Goal: Transaction & Acquisition: Purchase product/service

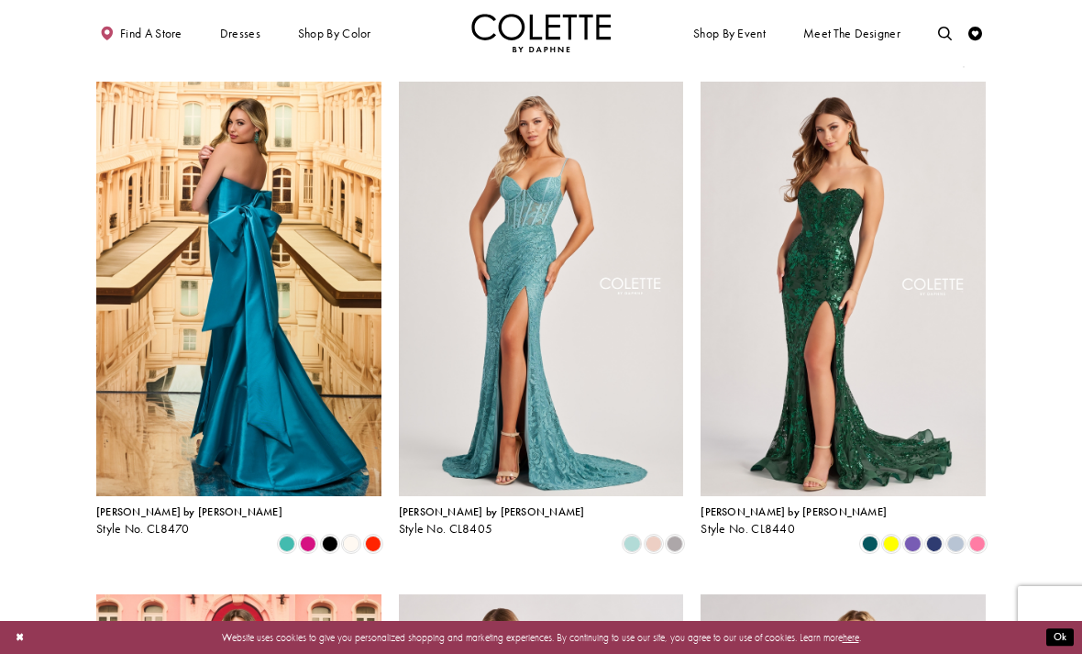
scroll to position [350, 0]
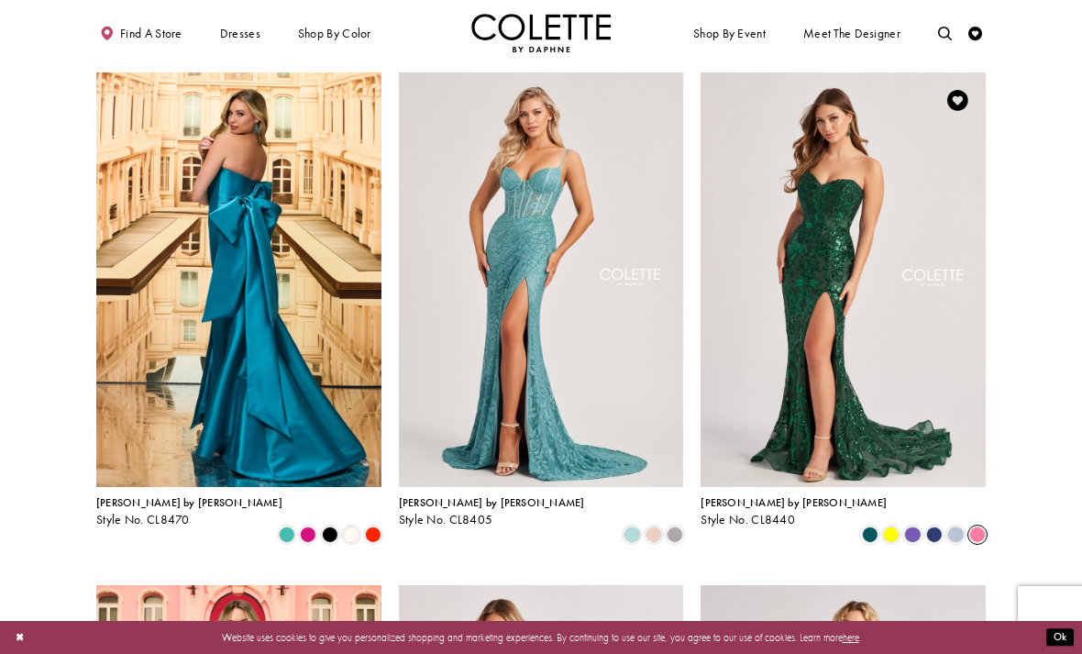
click at [979, 526] on span "Product List" at bounding box center [977, 534] width 17 height 17
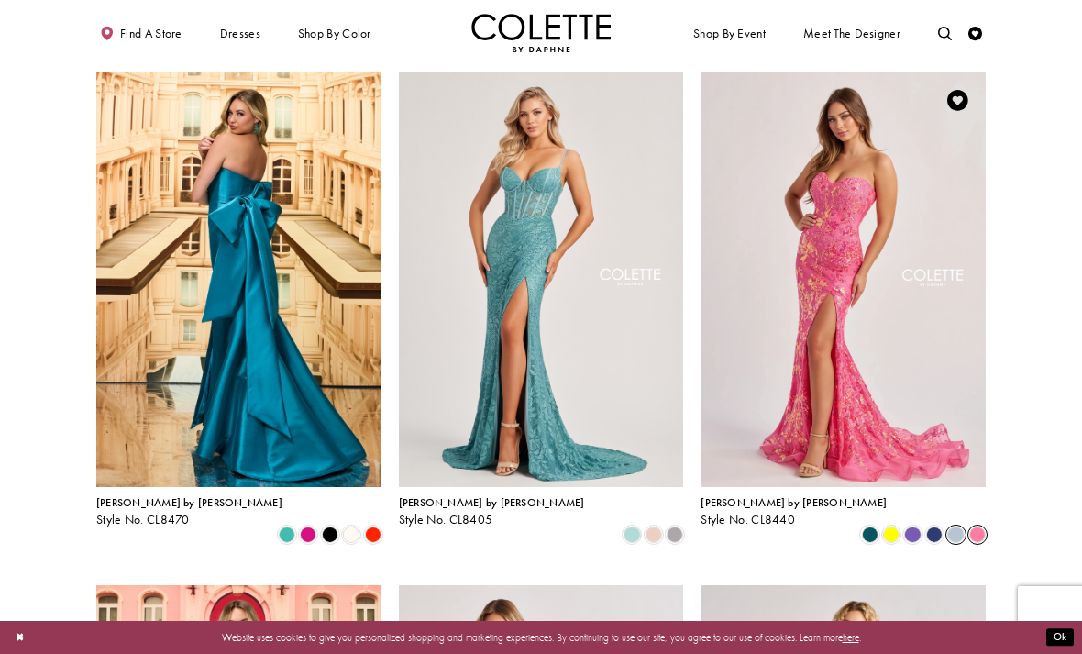
click at [956, 526] on span "Product List" at bounding box center [955, 534] width 17 height 17
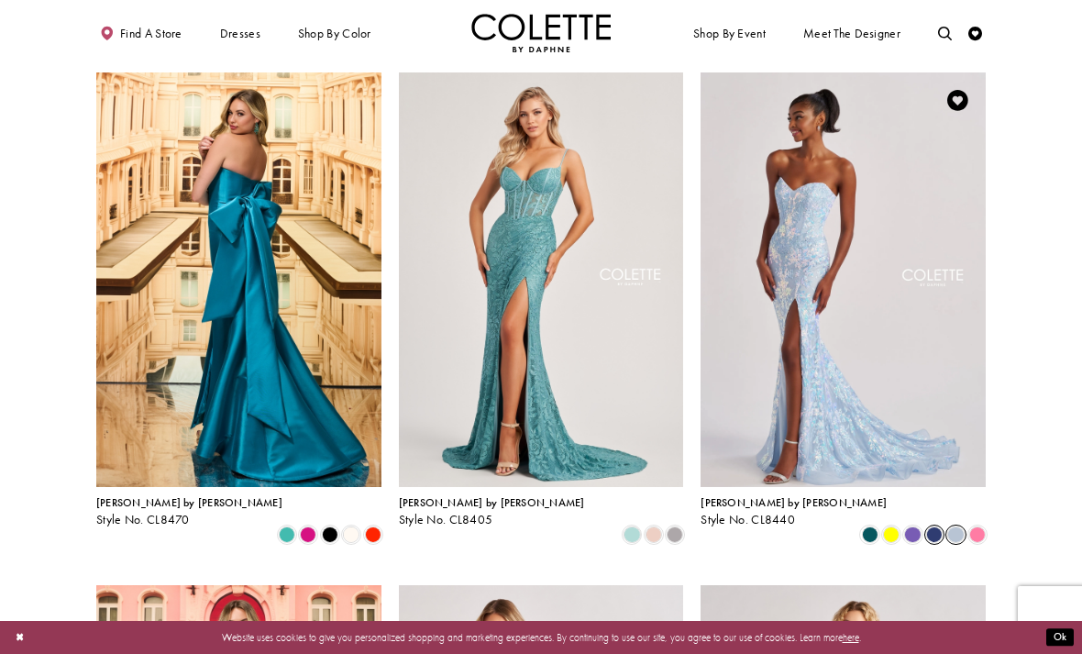
click at [932, 526] on span "Product List" at bounding box center [934, 534] width 17 height 17
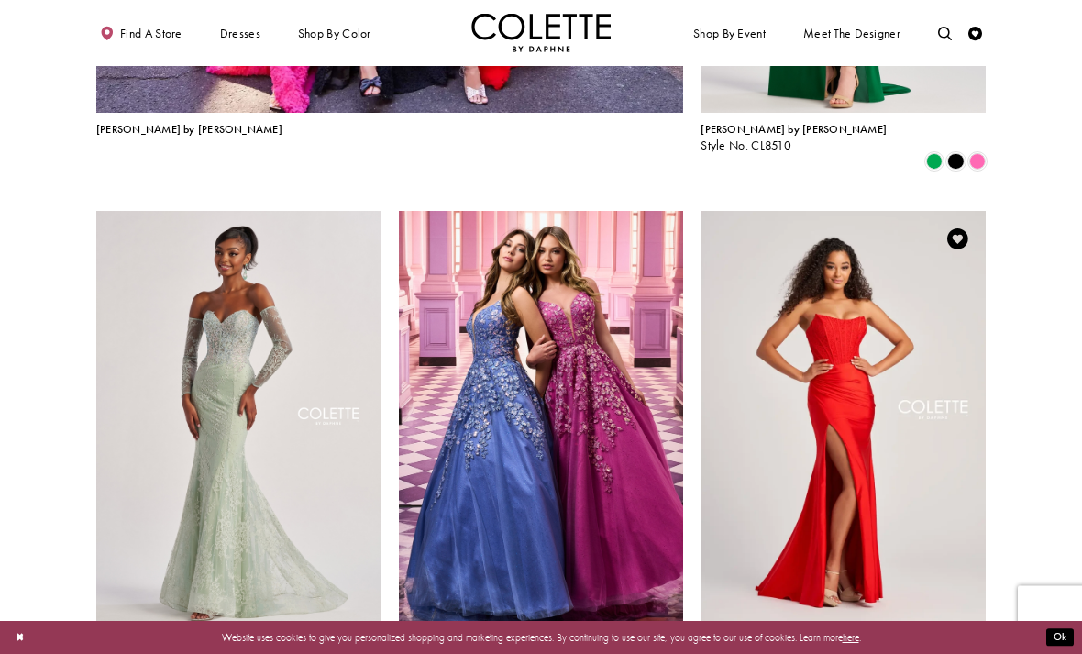
scroll to position [1749, 0]
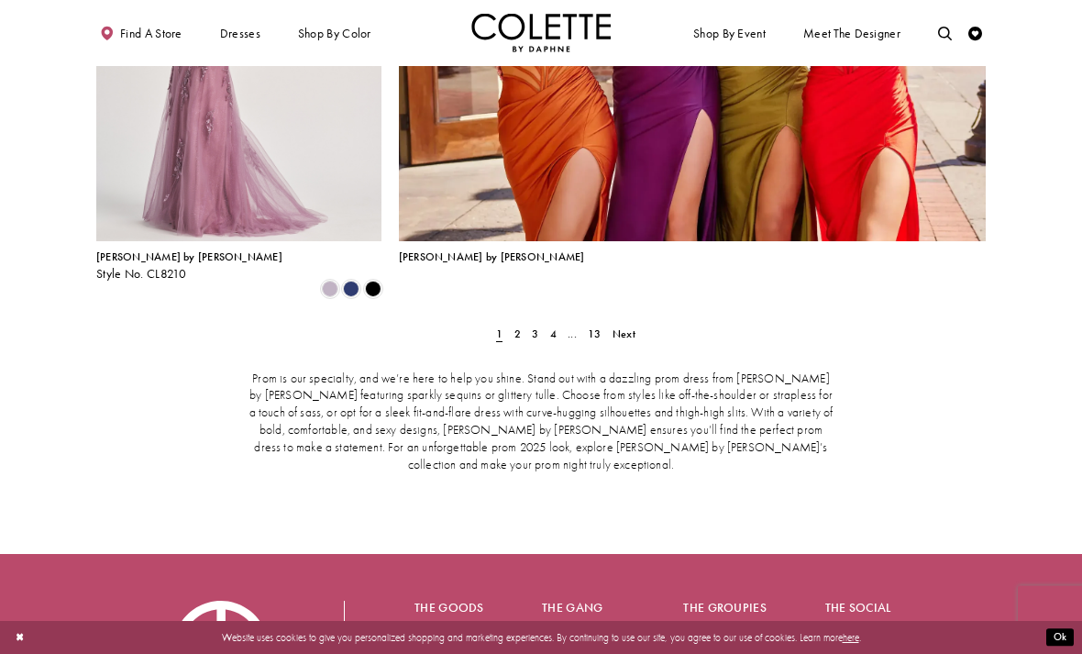
scroll to position [3144, 0]
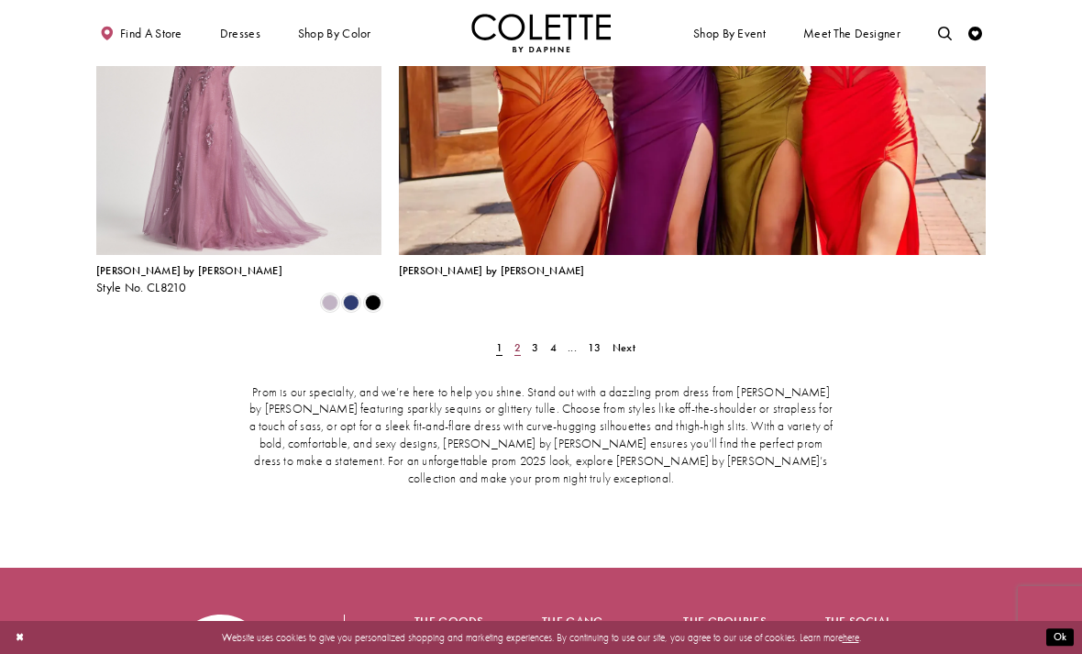
click at [522, 338] on link "2" at bounding box center [517, 348] width 15 height 20
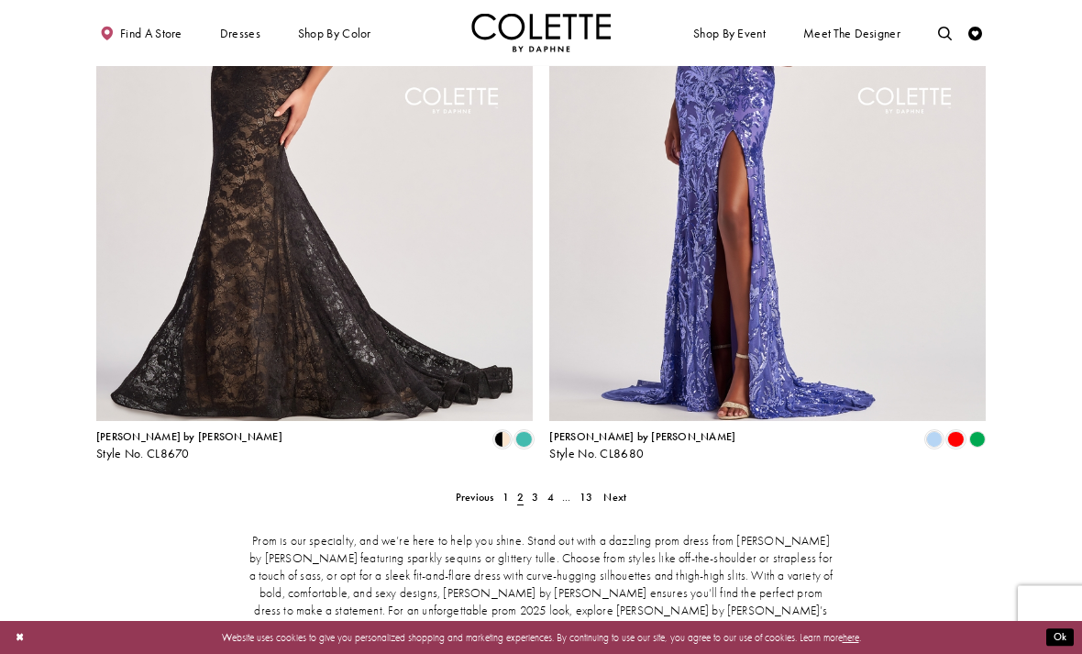
scroll to position [2884, 0]
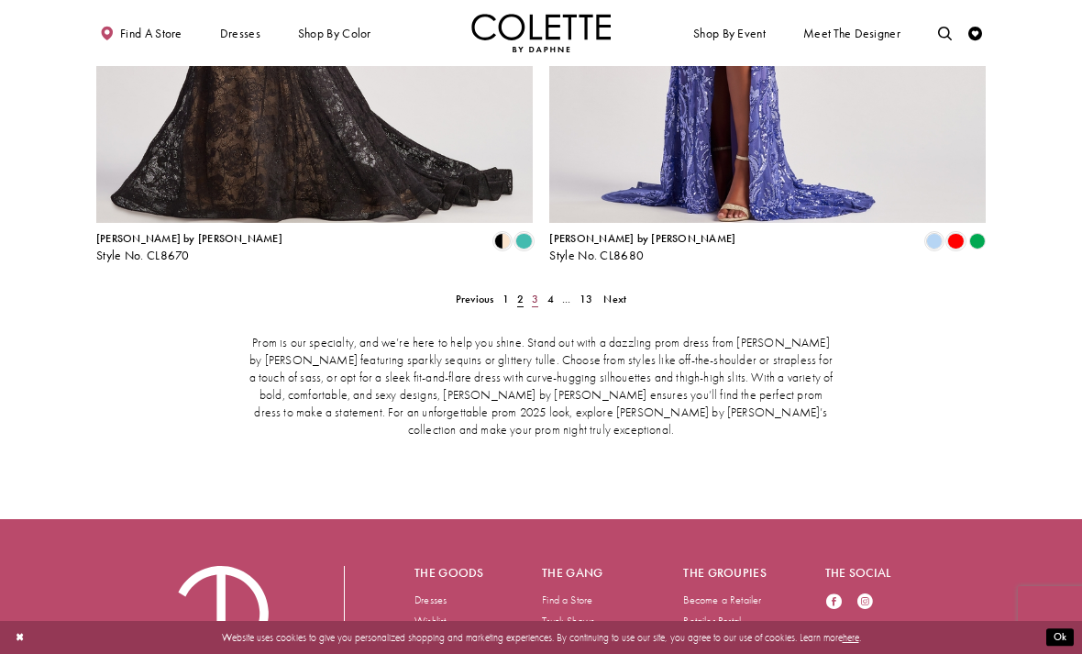
click at [529, 289] on link "3" at bounding box center [535, 299] width 15 height 20
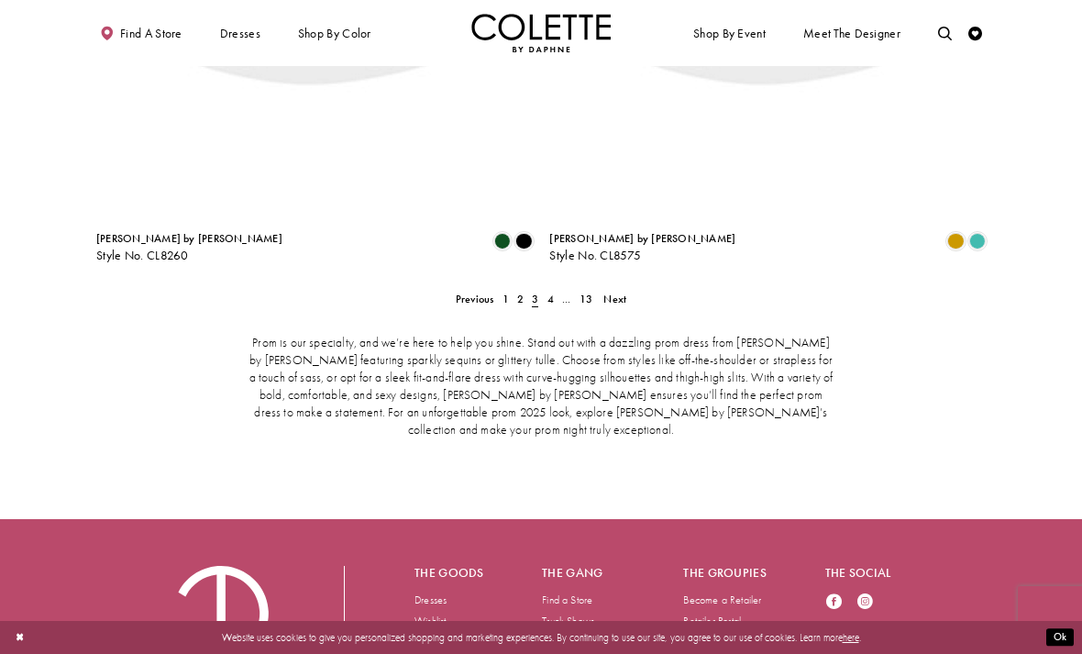
scroll to position [356, 0]
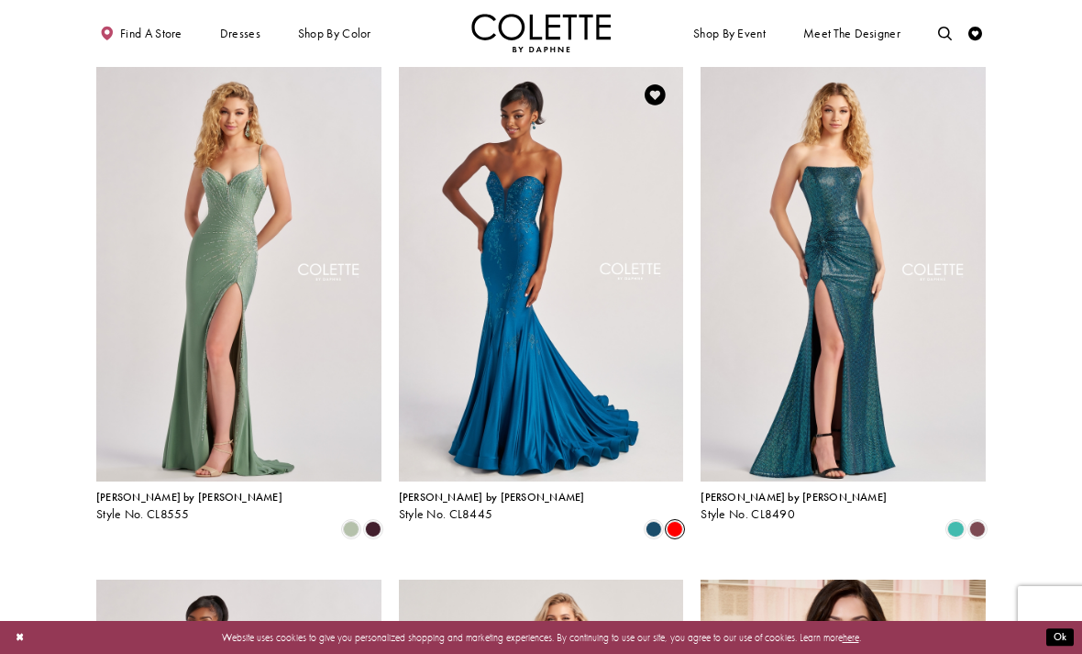
click at [676, 521] on span "Product List" at bounding box center [675, 529] width 17 height 17
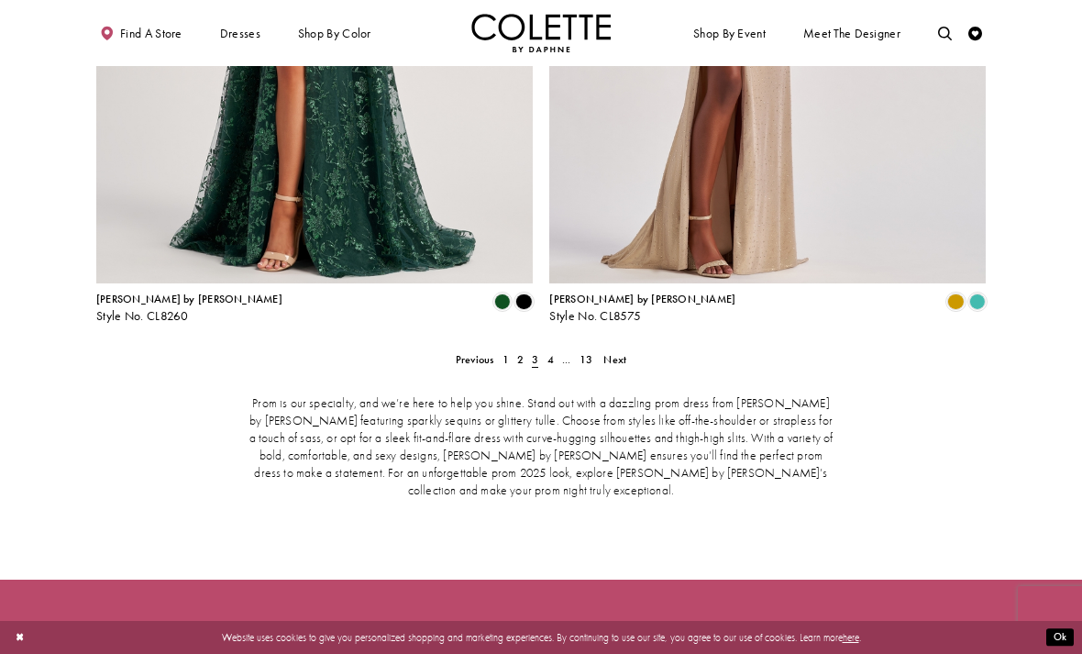
scroll to position [2823, 0]
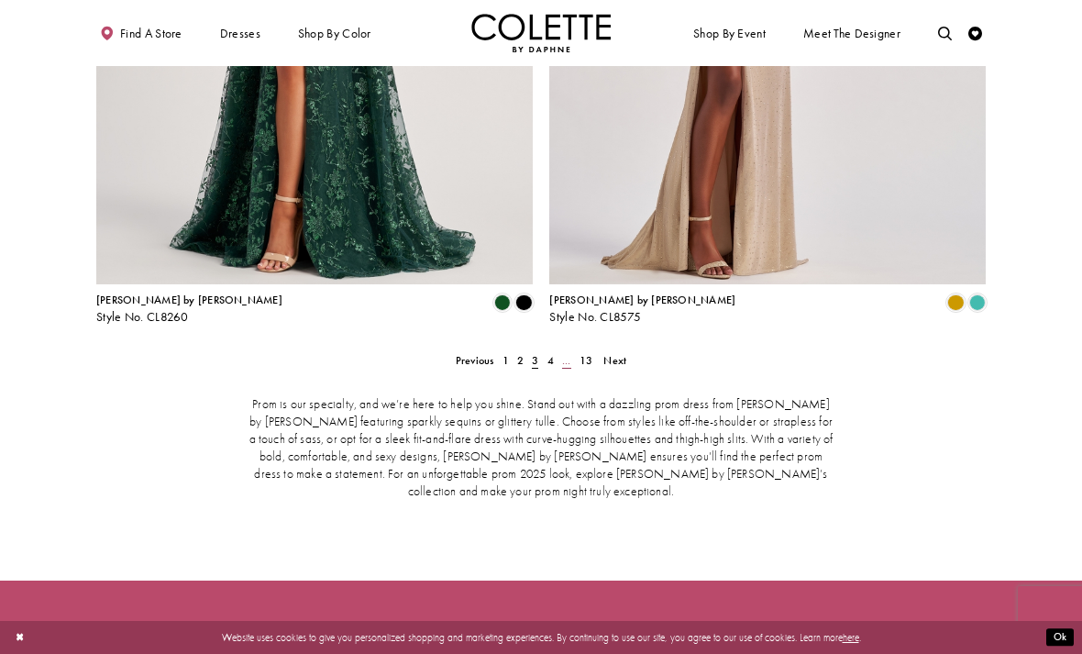
click at [558, 350] on link "..." at bounding box center [566, 360] width 17 height 20
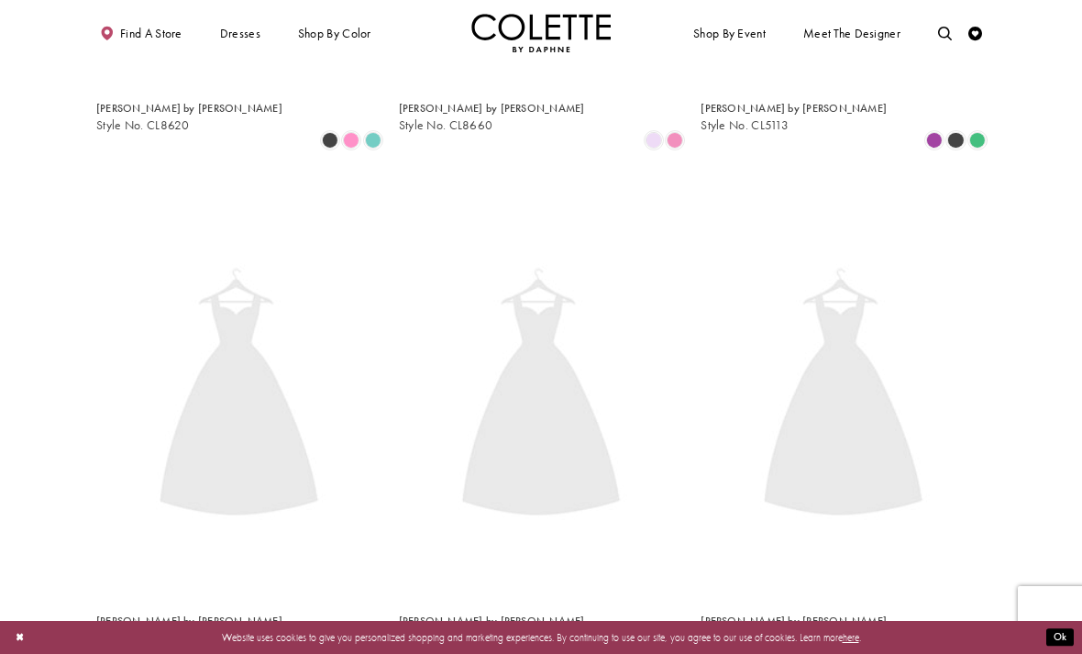
scroll to position [356, 0]
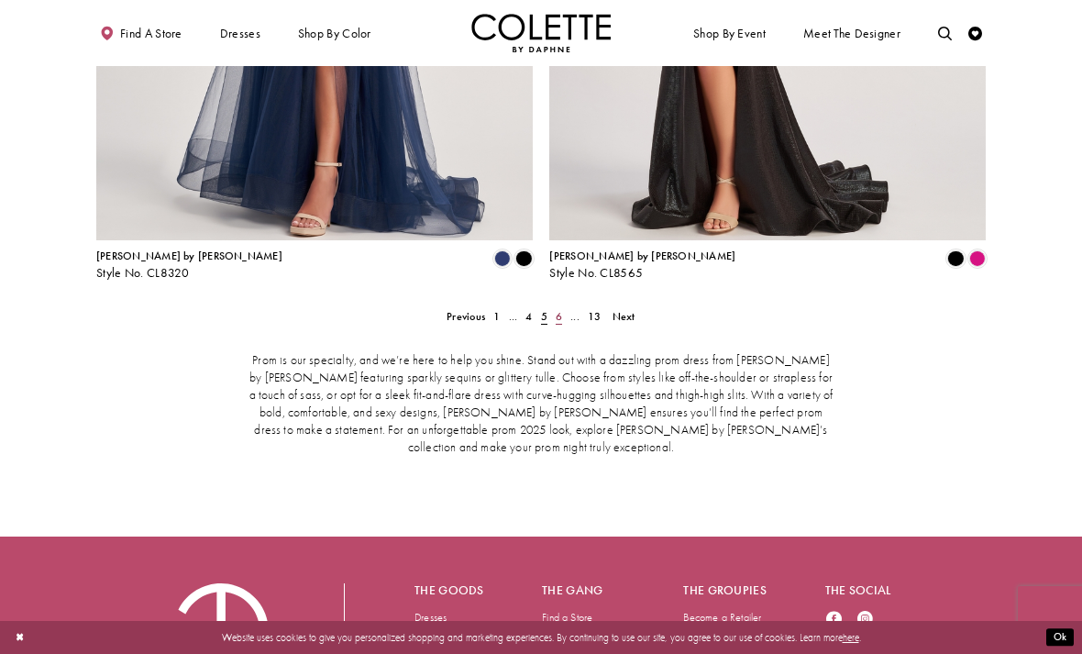
click at [562, 309] on span "6" at bounding box center [559, 316] width 6 height 15
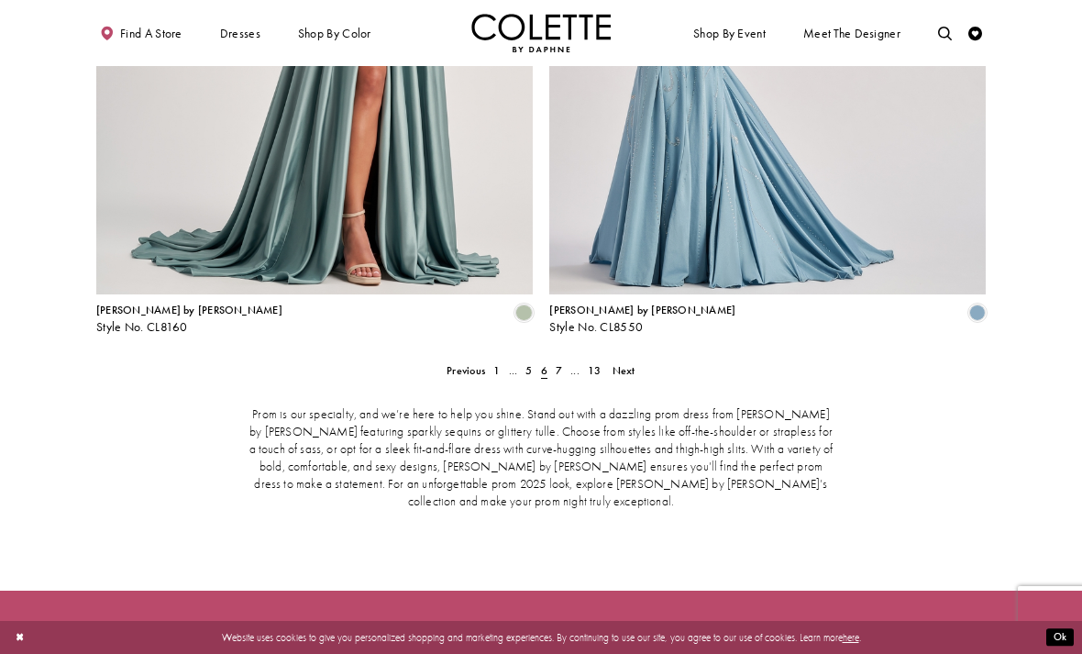
scroll to position [2884, 0]
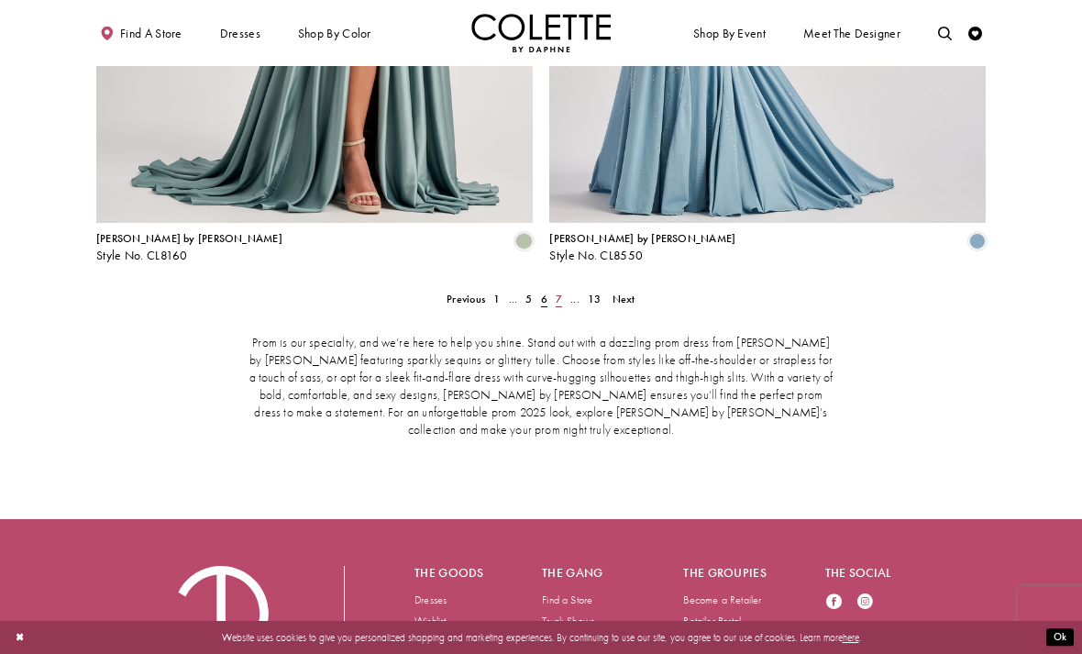
click at [551, 289] on link "7" at bounding box center [558, 299] width 15 height 20
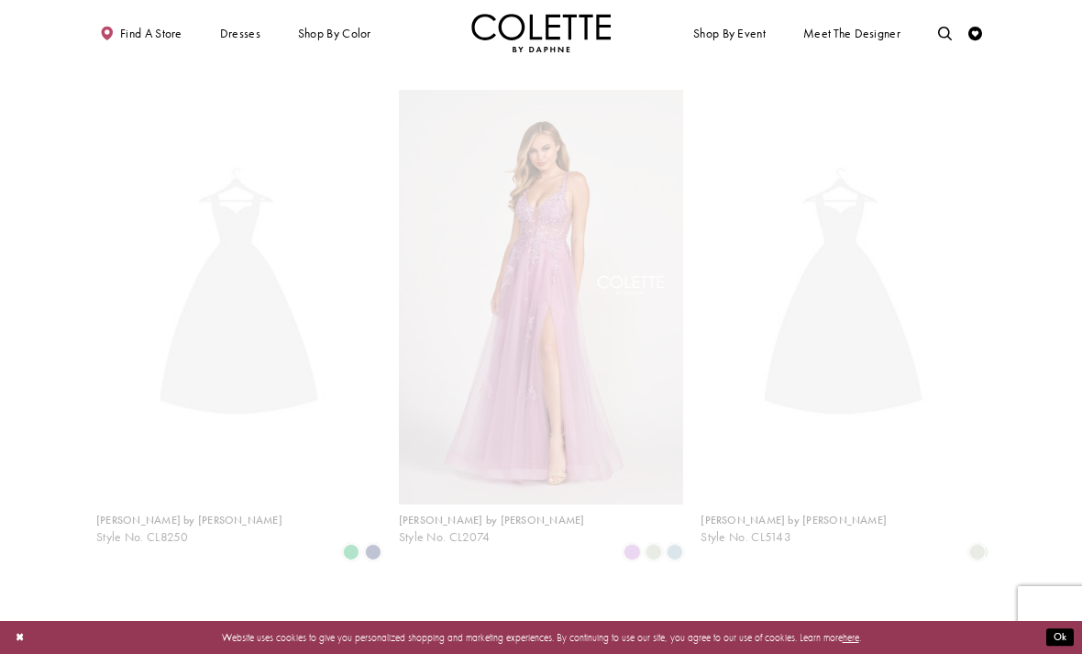
scroll to position [356, 0]
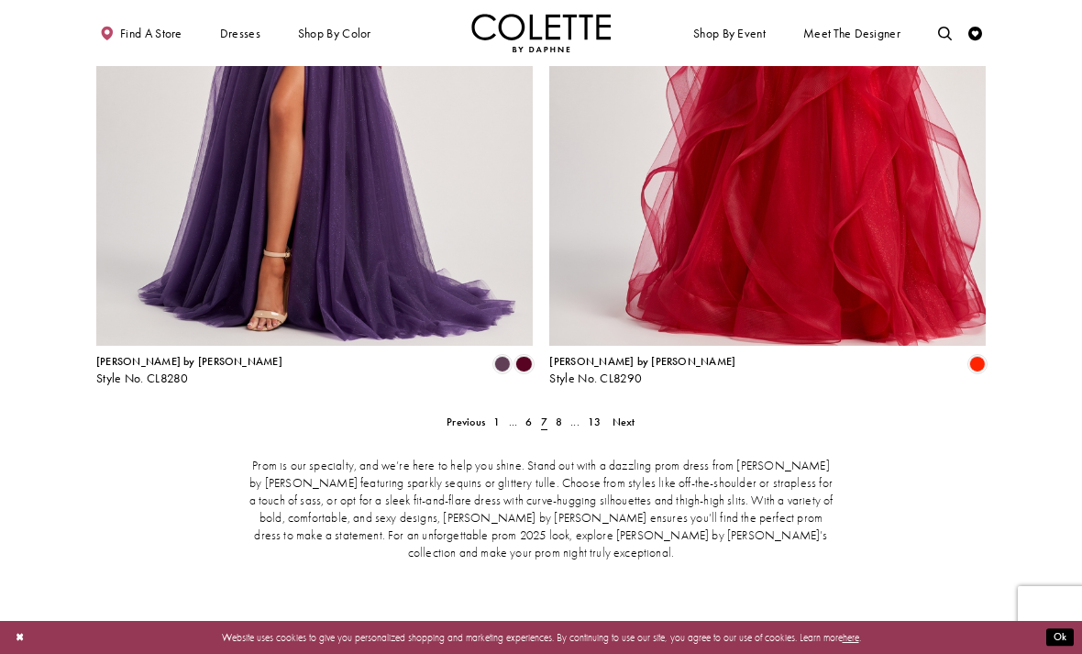
scroll to position [2884, 0]
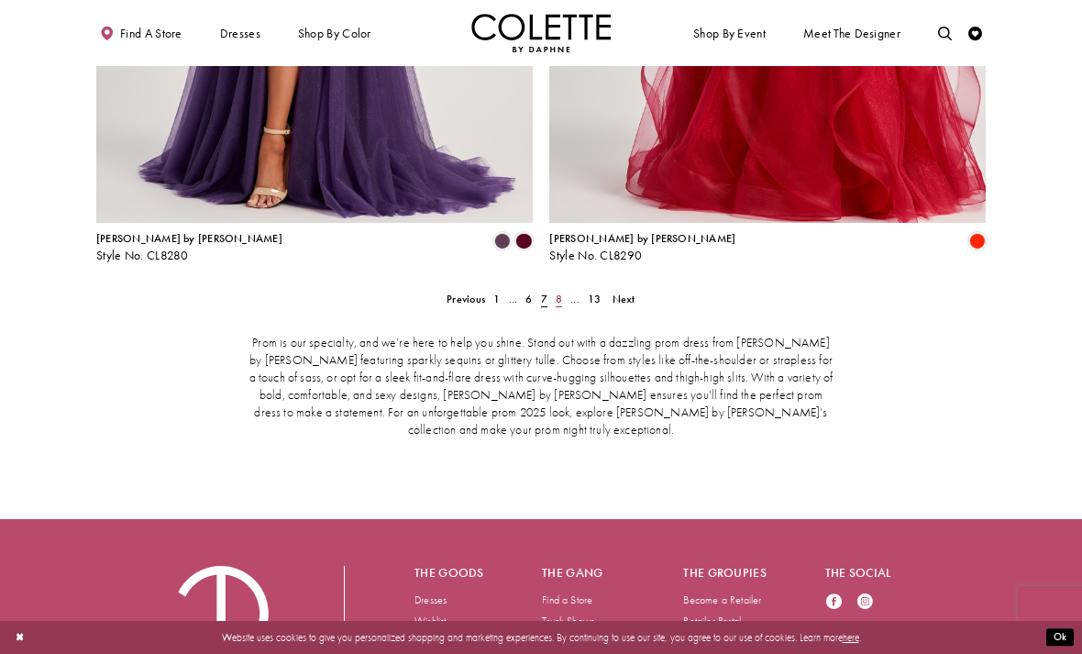
click at [558, 292] on span "8" at bounding box center [559, 299] width 6 height 15
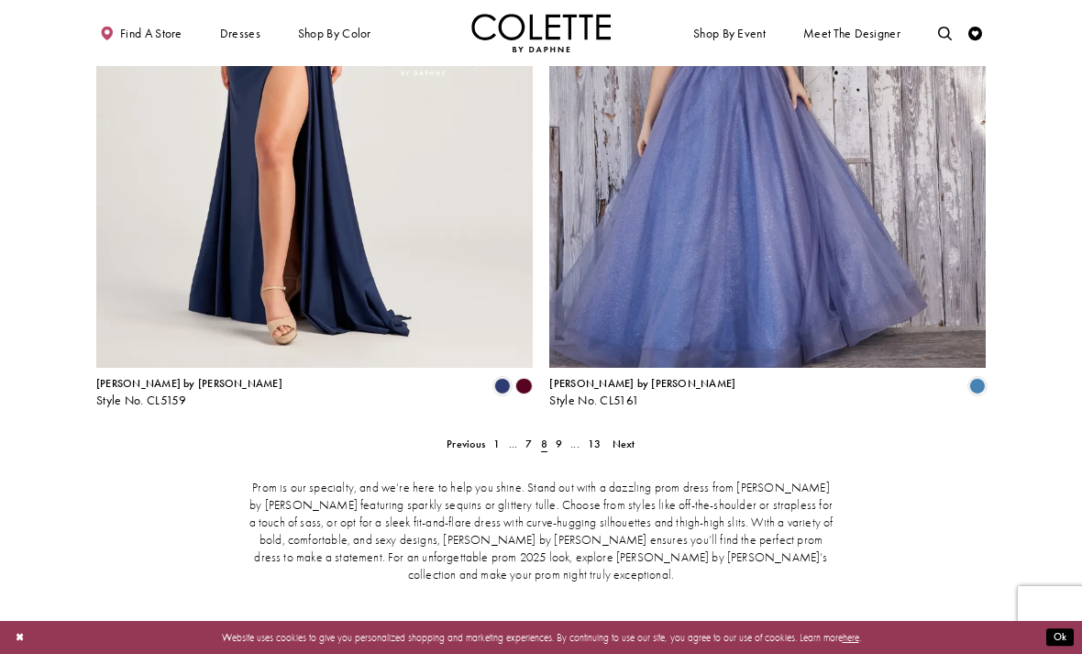
scroll to position [2884, 0]
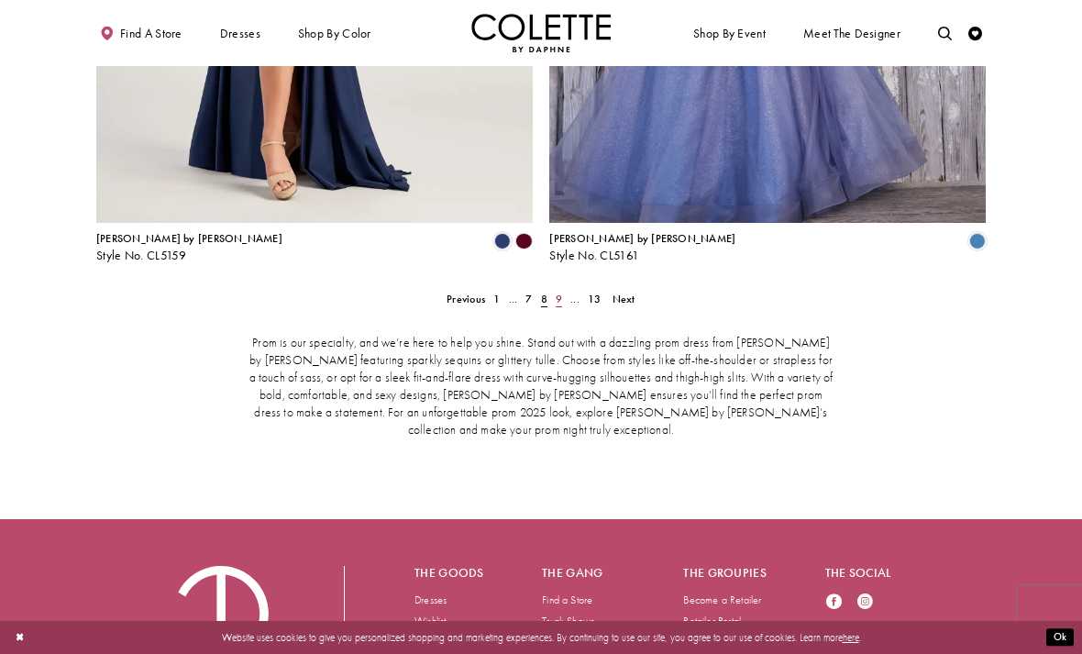
click at [552, 289] on link "9" at bounding box center [558, 299] width 15 height 20
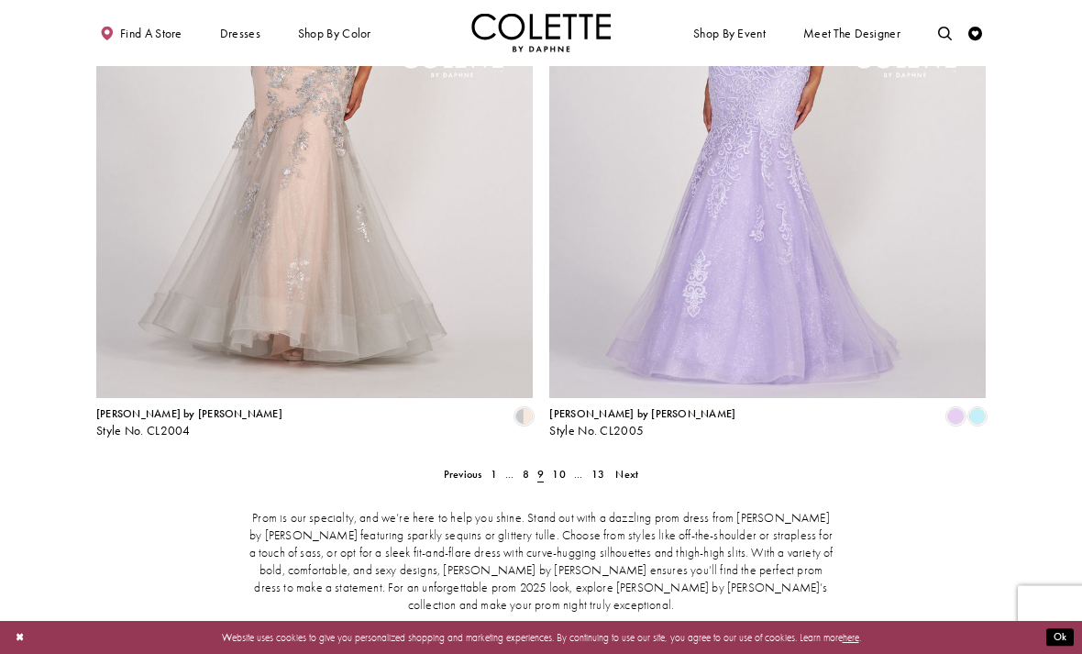
scroll to position [2711, 0]
click at [562, 465] on span "10" at bounding box center [558, 472] width 13 height 15
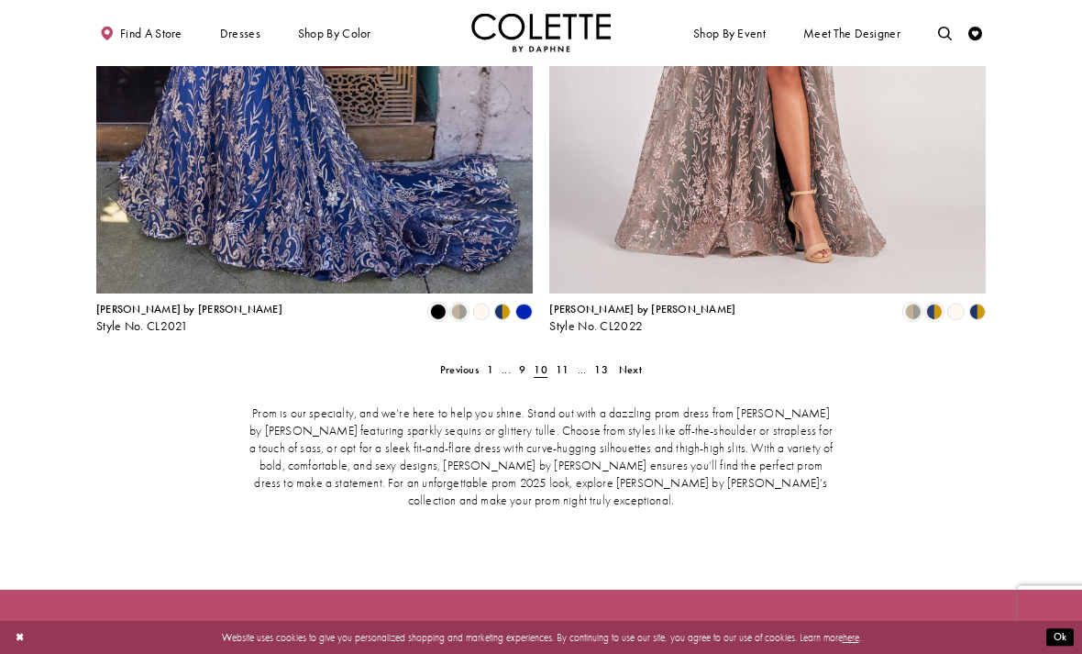
scroll to position [2884, 0]
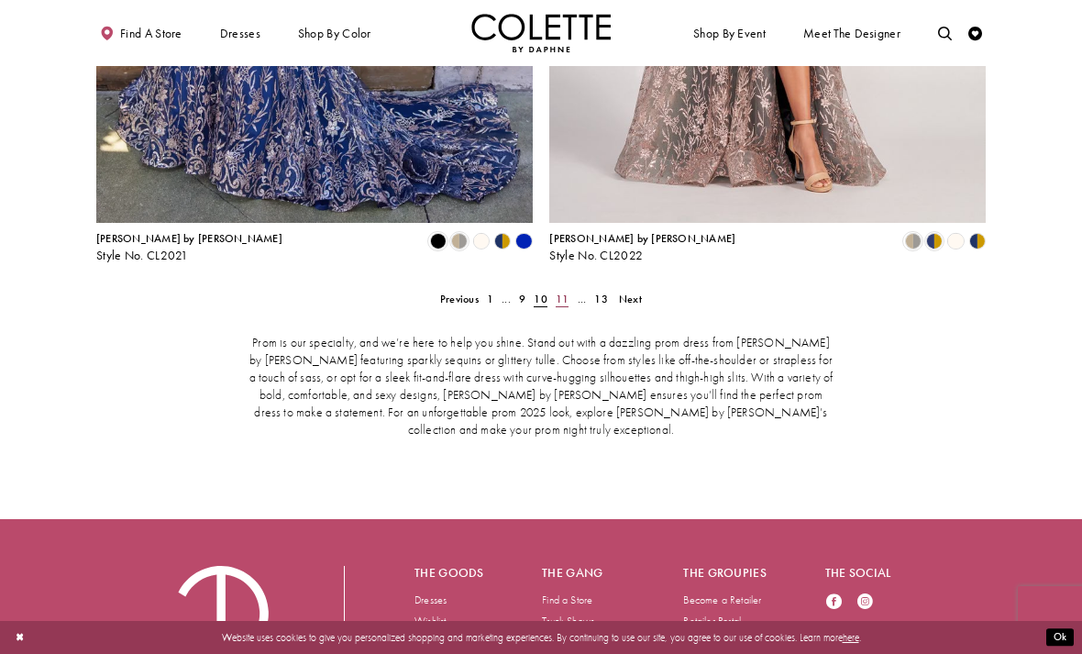
click at [569, 289] on link "11" at bounding box center [562, 299] width 22 height 20
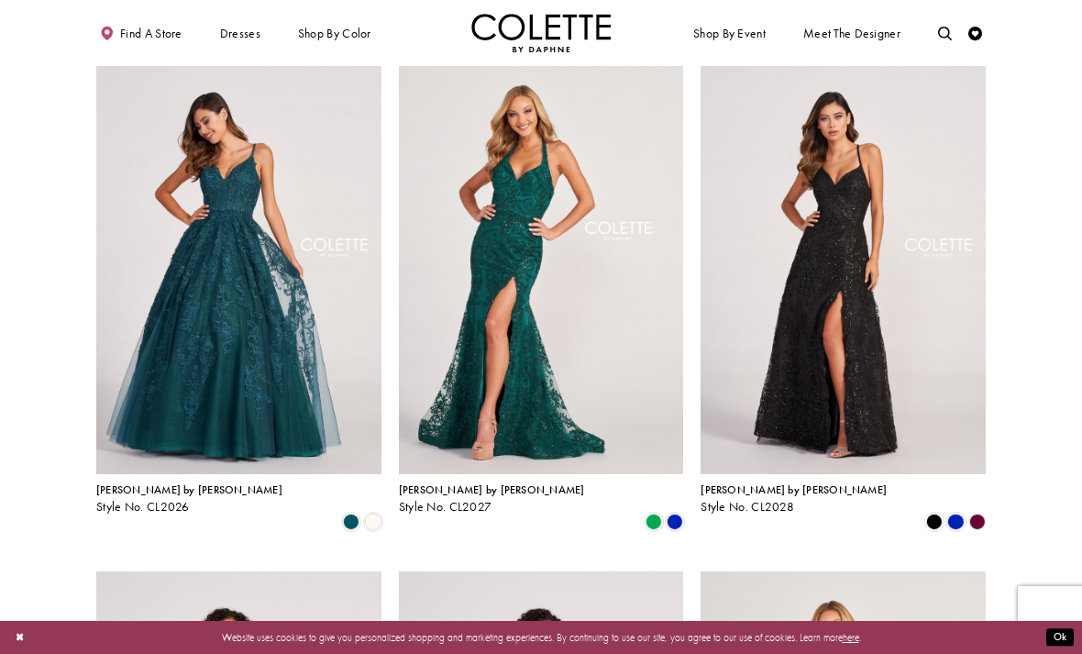
scroll to position [875, 0]
click at [649, 514] on span "Product List" at bounding box center [654, 522] width 17 height 17
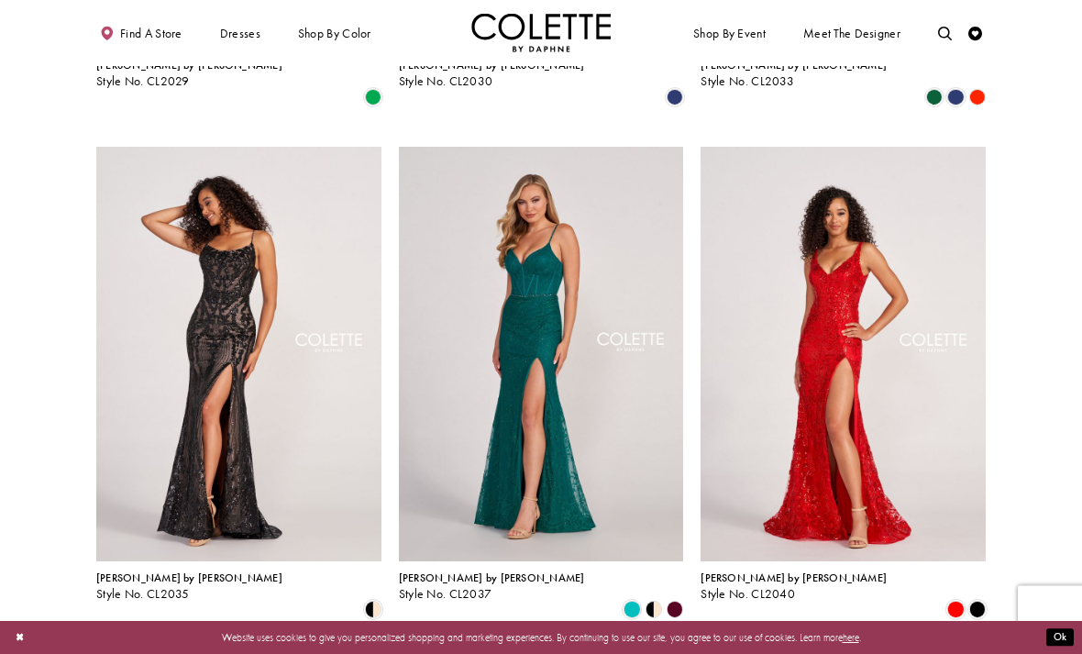
scroll to position [1816, 0]
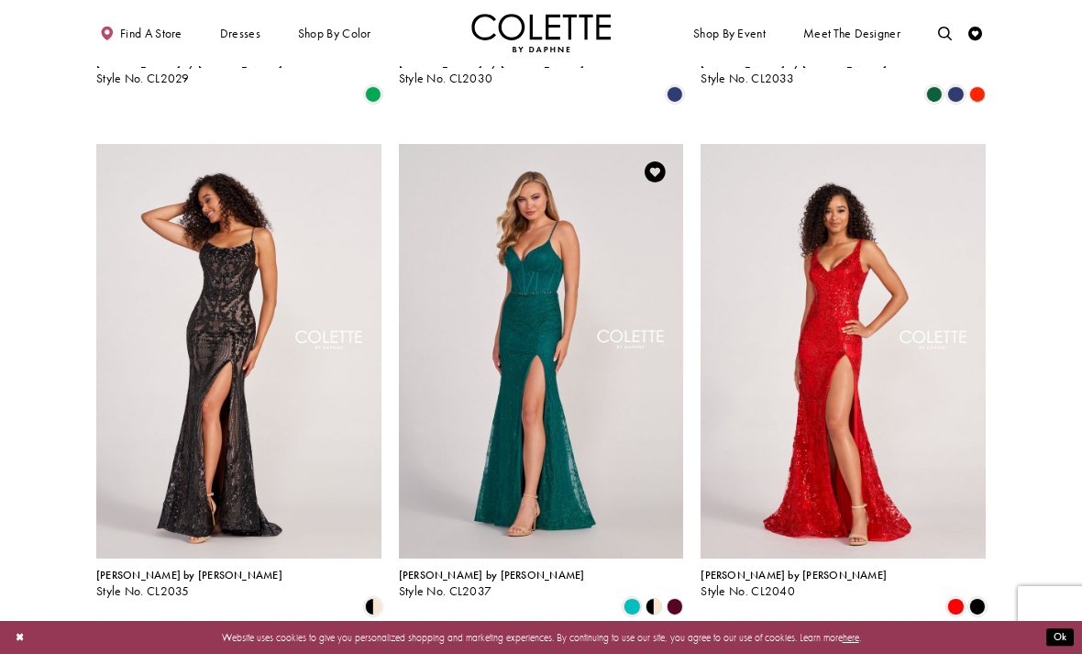
click at [650, 596] on polygon "Product List" at bounding box center [648, 606] width 10 height 21
click at [653, 596] on polygon "Product List" at bounding box center [648, 606] width 10 height 21
click at [656, 596] on polygon "Product List" at bounding box center [659, 606] width 10 height 21
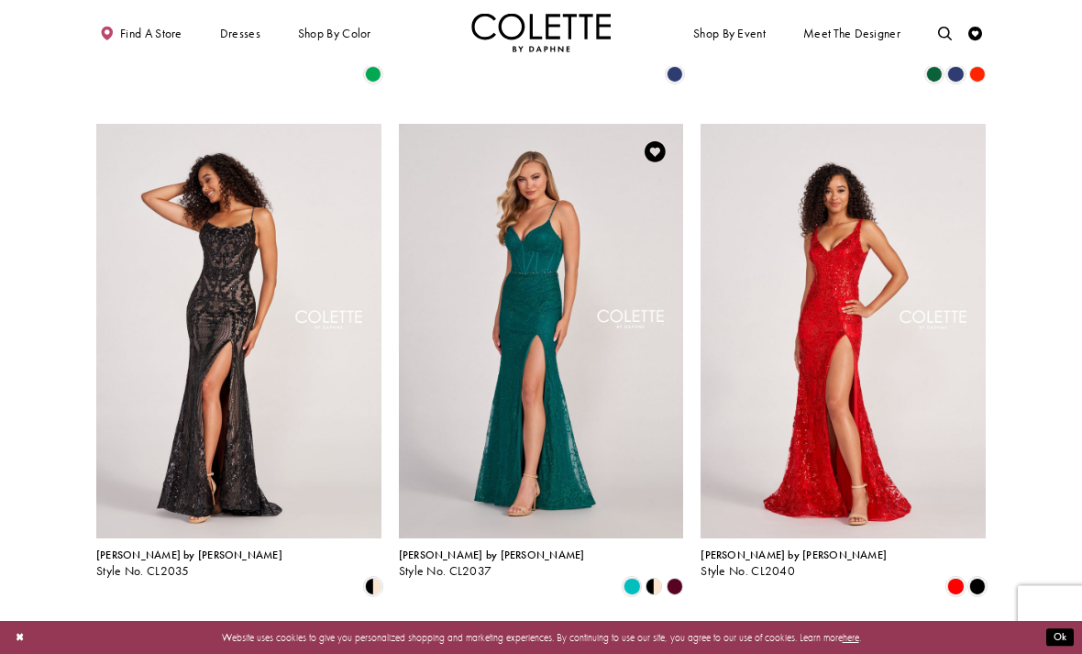
scroll to position [1827, 0]
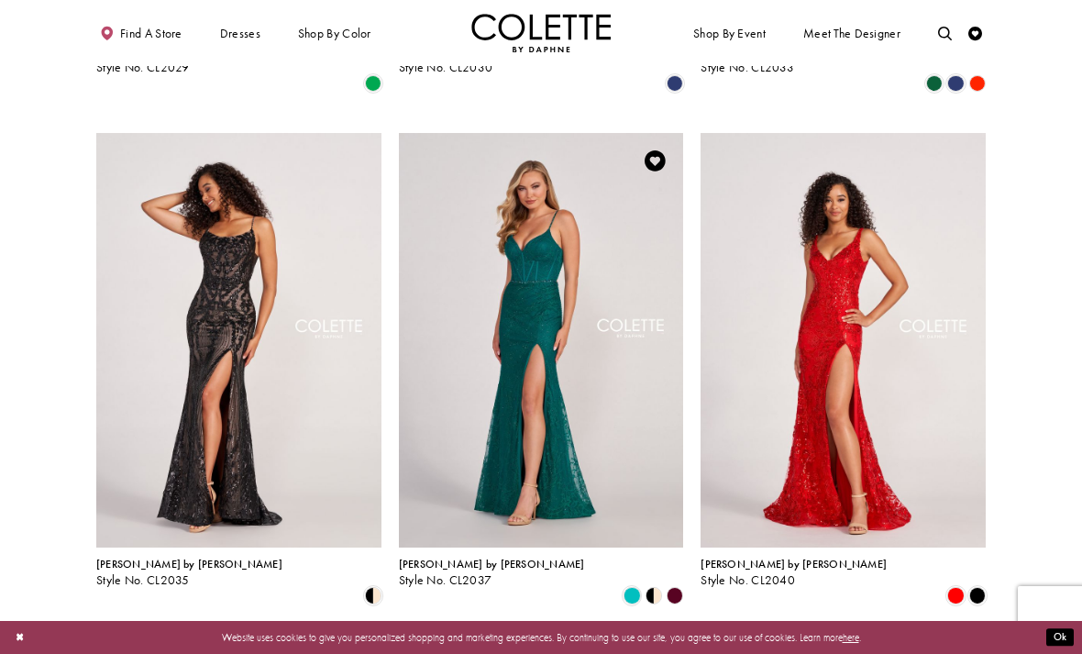
click at [651, 585] on polygon "Product List" at bounding box center [648, 595] width 10 height 21
click at [674, 585] on polygon "Product List" at bounding box center [675, 595] width 21 height 21
click at [677, 585] on polygon "Product List" at bounding box center [675, 595] width 21 height 21
click at [676, 585] on polygon "Product List" at bounding box center [675, 595] width 21 height 21
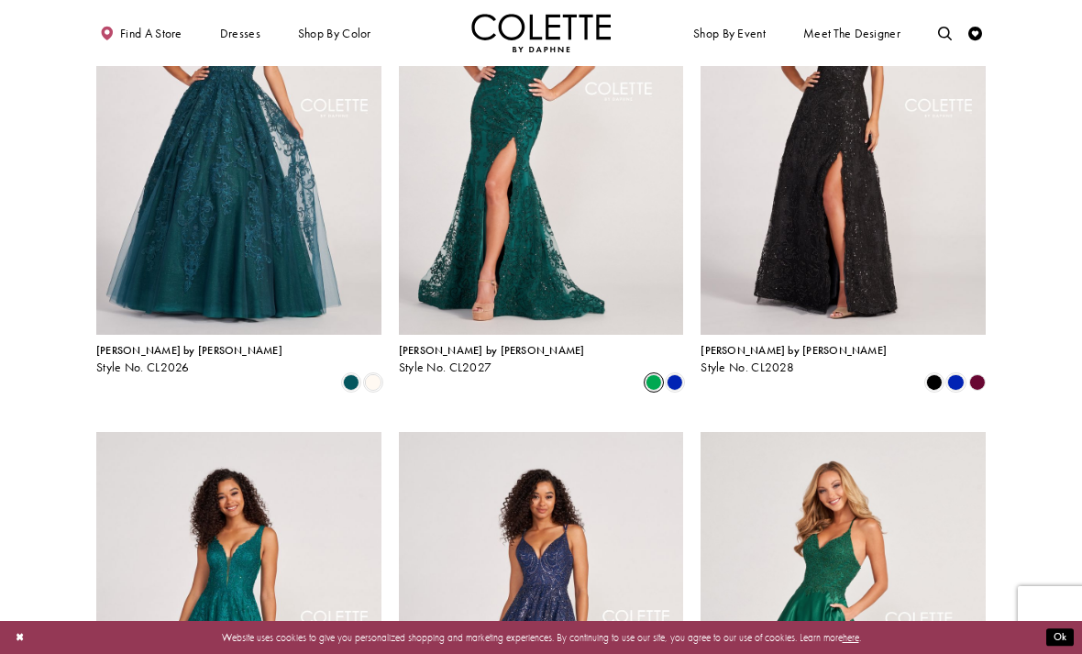
scroll to position [1014, 0]
